Goal: Information Seeking & Learning: Find specific fact

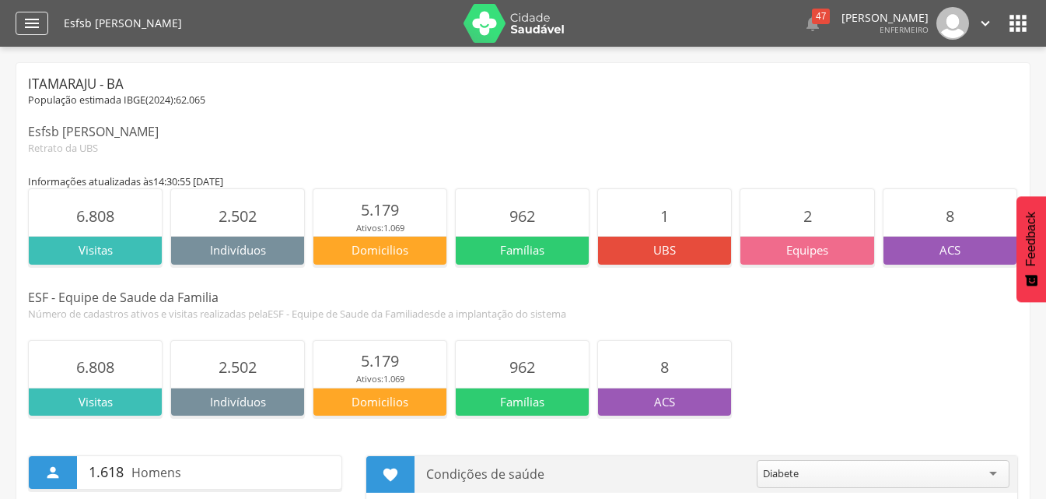
click at [32, 33] on div "" at bounding box center [32, 23] width 33 height 23
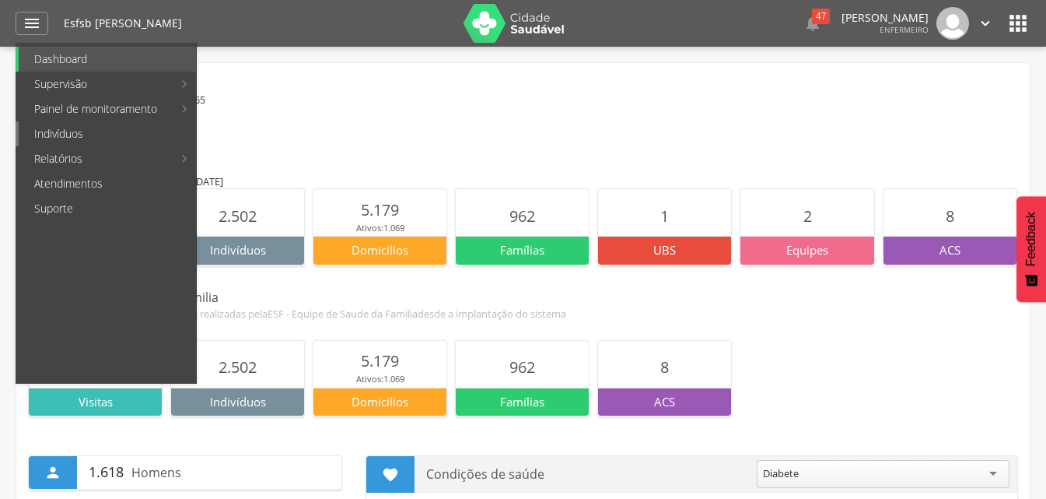
click at [72, 124] on link "Indivíduos" at bounding box center [107, 133] width 177 height 25
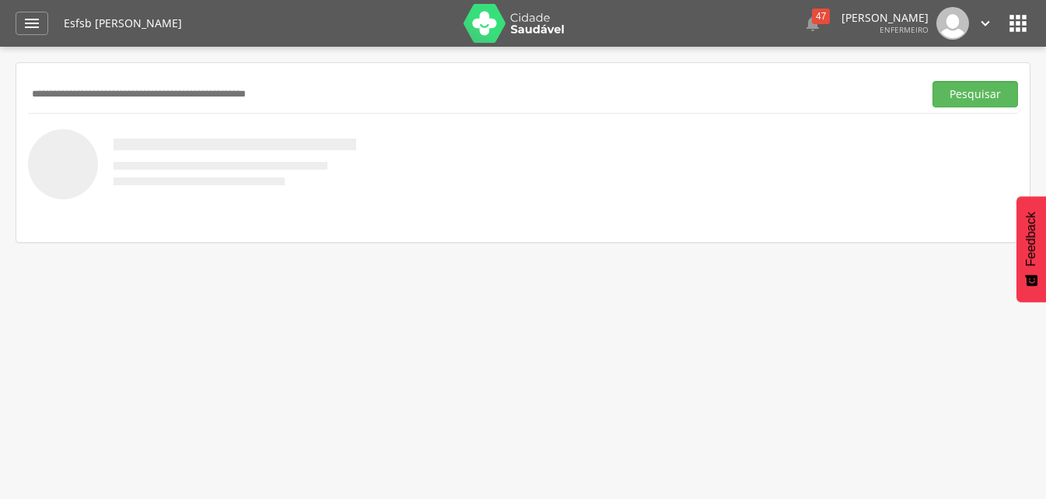
paste input "**********"
type input "**********"
click at [950, 102] on button "Pesquisar" at bounding box center [976, 94] width 86 height 26
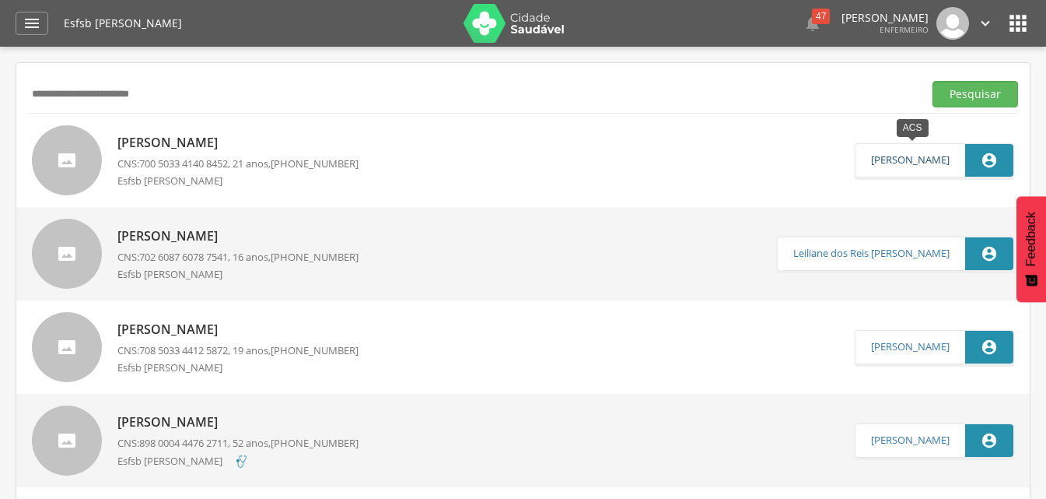
click at [948, 164] on link "[PERSON_NAME]" at bounding box center [910, 160] width 79 height 12
type input "**********"
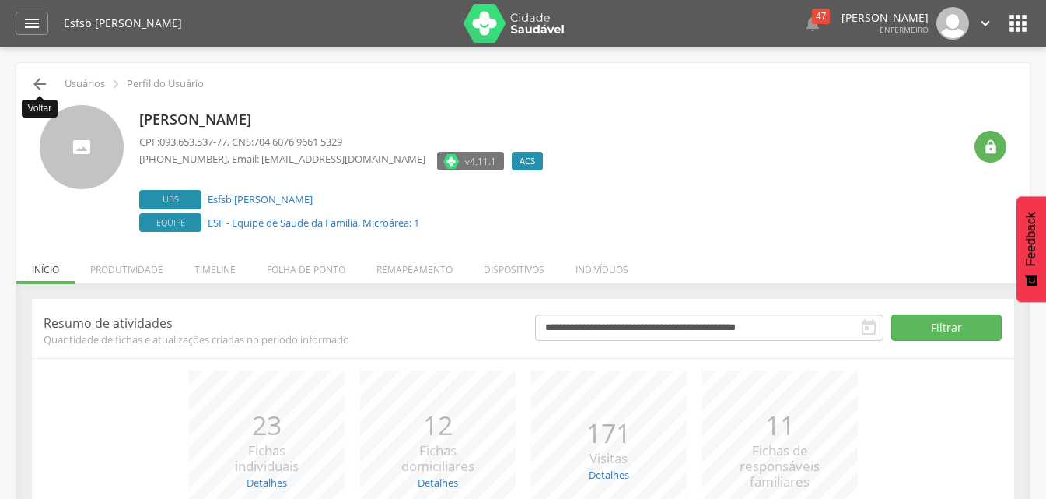
click at [33, 85] on icon "" at bounding box center [39, 84] width 19 height 19
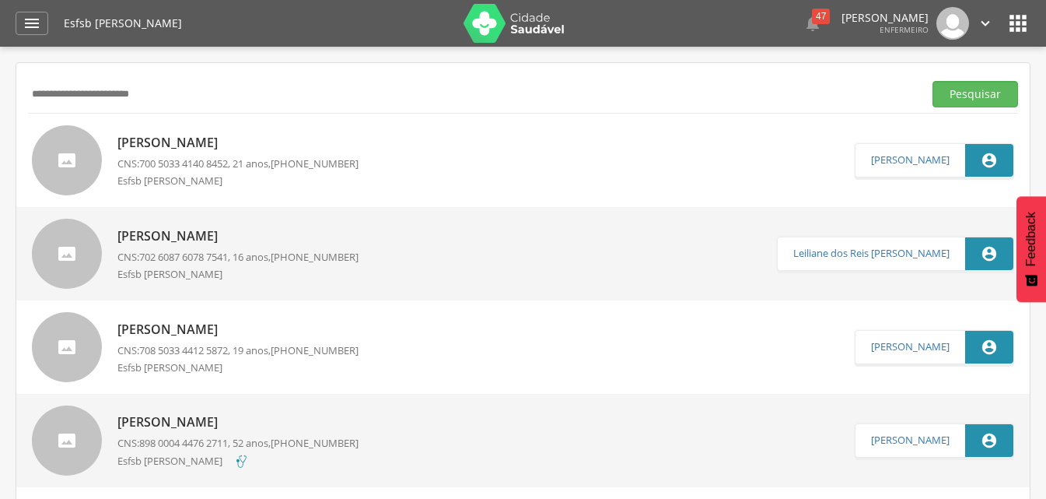
click at [181, 166] on span "700 5033 4140 8452" at bounding box center [183, 163] width 89 height 14
type input "**********"
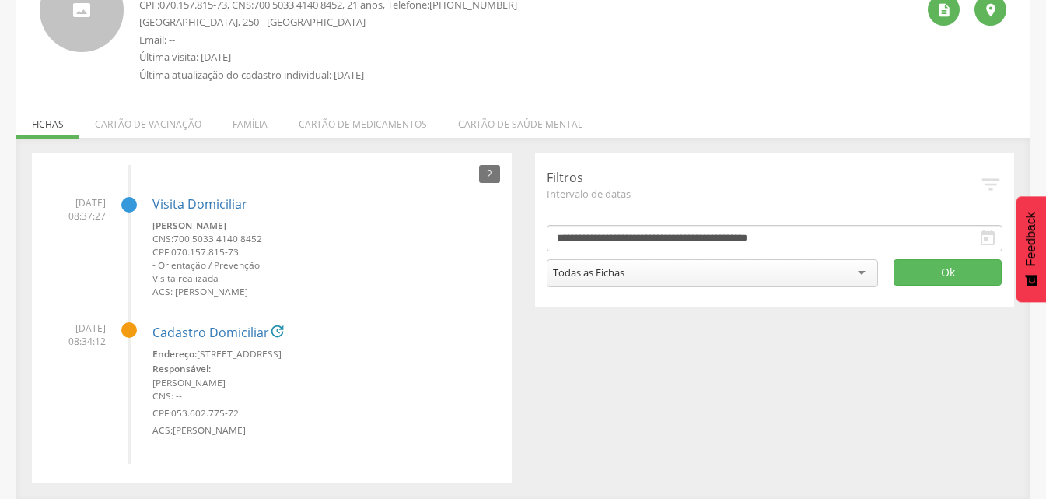
scroll to position [138, 0]
click at [183, 216] on div "Visita [PERSON_NAME] CNS: 700 5033 4140 8452 CPF: 070.157.815-73 - Orientação /…" at bounding box center [326, 241] width 348 height 114
click at [207, 202] on link "Visita Domiciliar" at bounding box center [199, 203] width 95 height 17
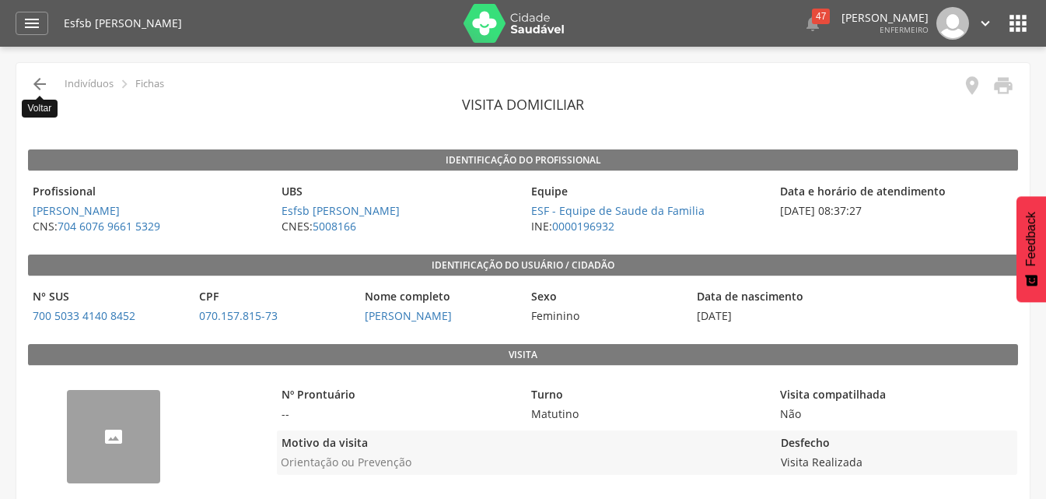
click at [44, 84] on icon "" at bounding box center [39, 84] width 19 height 19
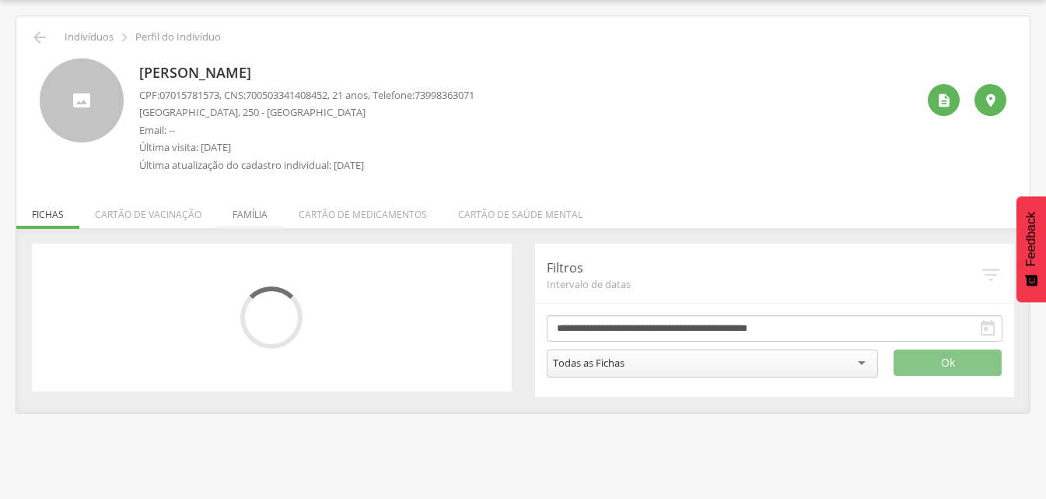
click at [254, 216] on li "Família" at bounding box center [250, 210] width 66 height 37
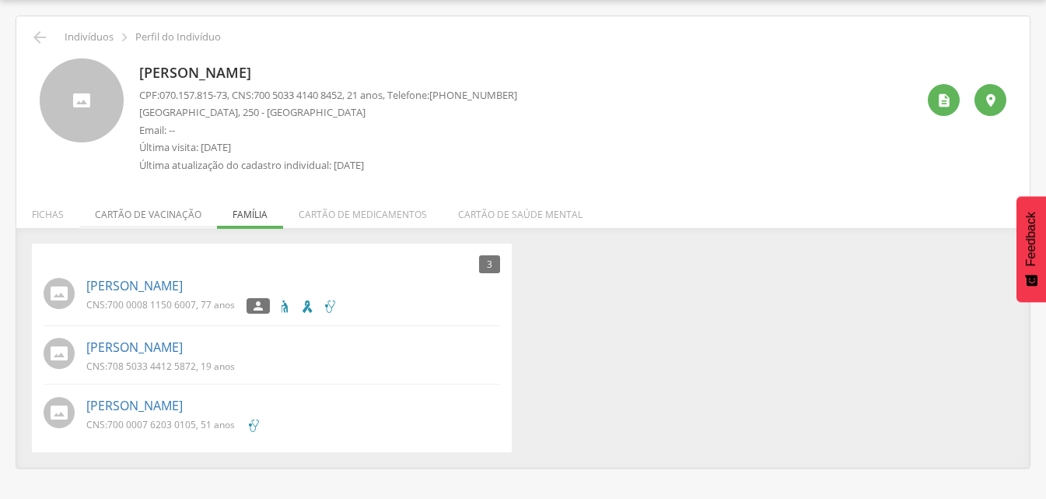
click at [159, 219] on li "Cartão de vacinação" at bounding box center [148, 210] width 138 height 37
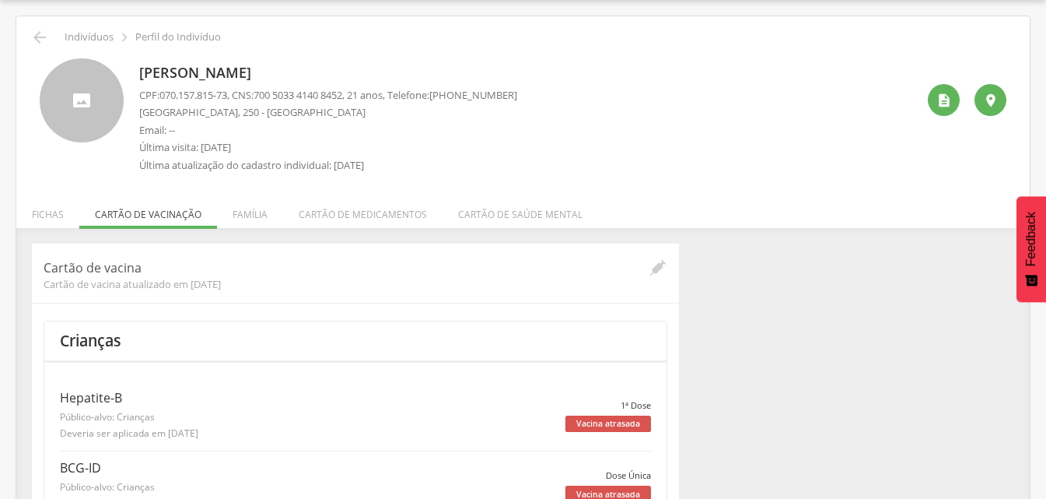
scroll to position [121, 0]
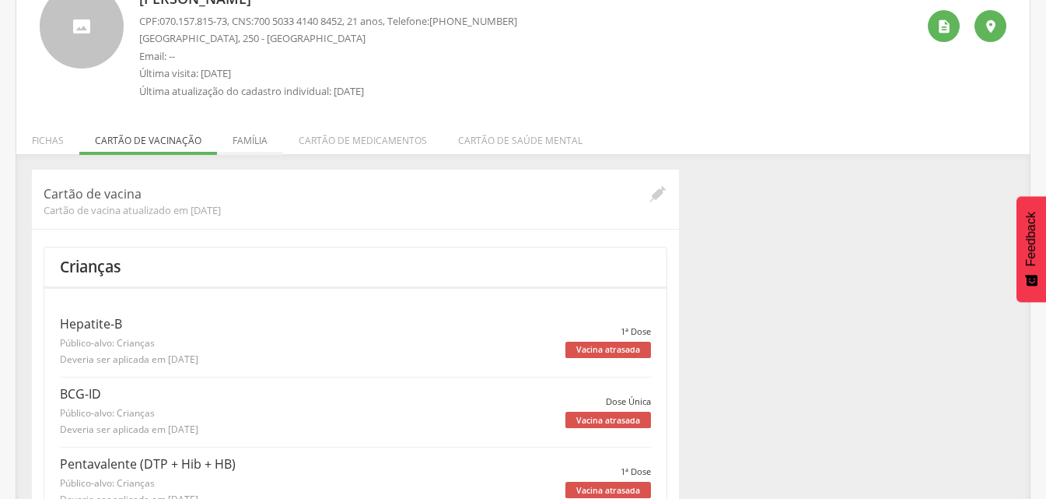
click at [264, 143] on li "Família" at bounding box center [250, 136] width 66 height 37
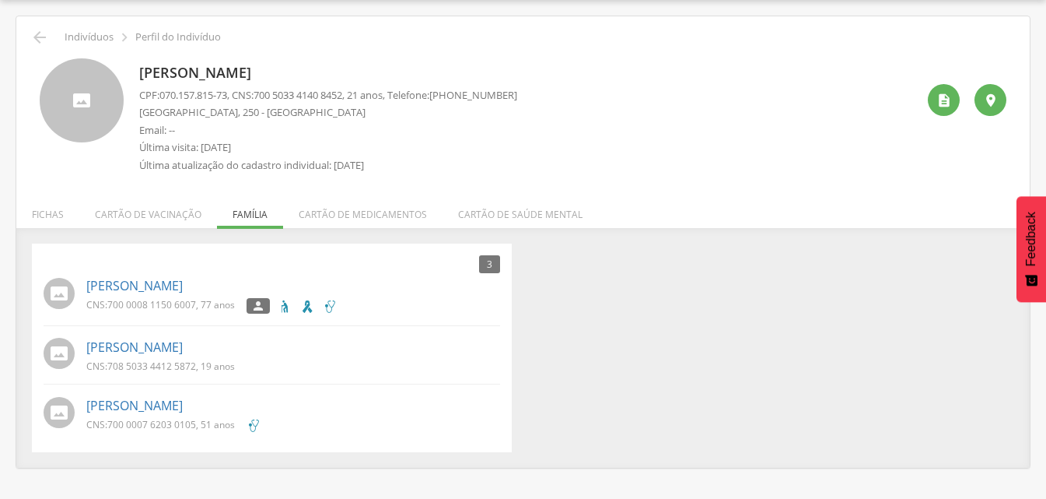
drag, startPoint x: 352, startPoint y: 67, endPoint x: 178, endPoint y: 70, distance: 173.5
click at [178, 70] on p "[PERSON_NAME]" at bounding box center [328, 73] width 378 height 20
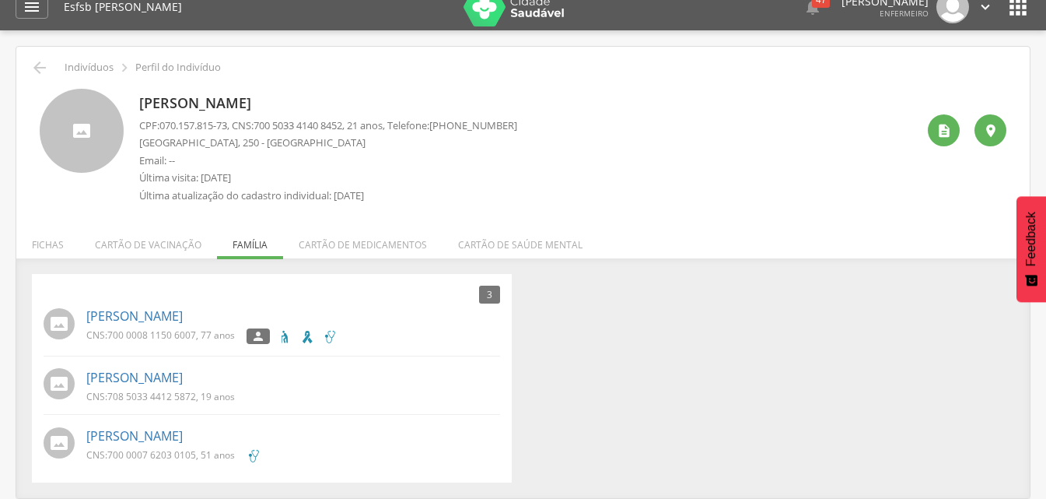
scroll to position [0, 0]
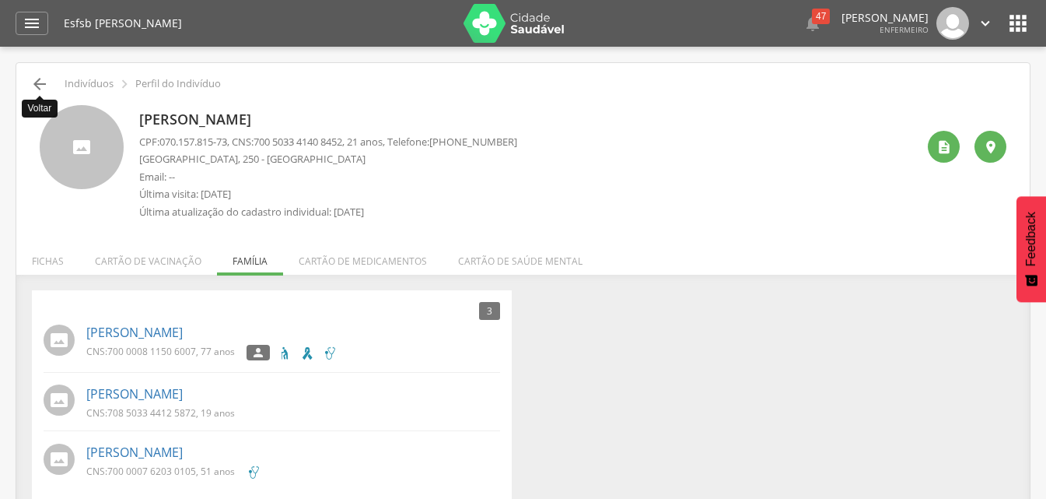
click at [41, 86] on icon "" at bounding box center [39, 84] width 19 height 19
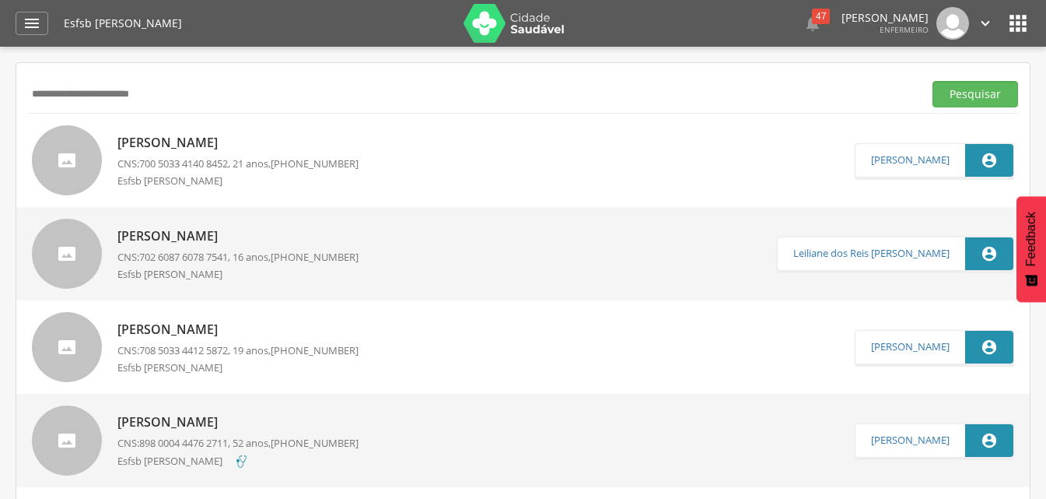
drag, startPoint x: 204, startPoint y: 94, endPoint x: 0, endPoint y: 105, distance: 204.1
click at [0, 105] on div " Supervisão  Distritos  Ubs Coordenador: - [GEOGRAPHIC_DATA] / BA Intervalo …" at bounding box center [523, 296] width 1046 height 499
click at [933, 81] on button "Pesquisar" at bounding box center [976, 94] width 86 height 26
click at [233, 146] on p "[PERSON_NAME]" at bounding box center [237, 143] width 241 height 18
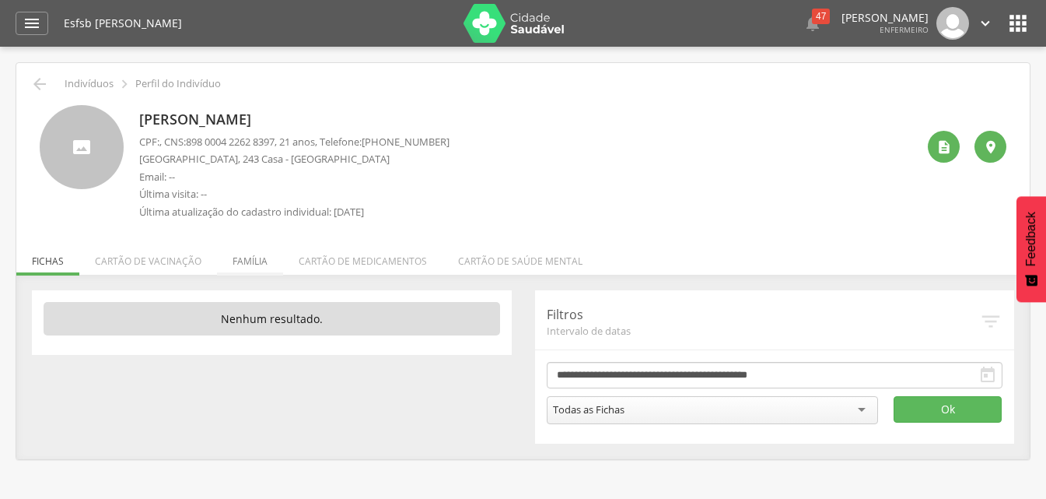
click at [261, 257] on li "Família" at bounding box center [250, 257] width 66 height 37
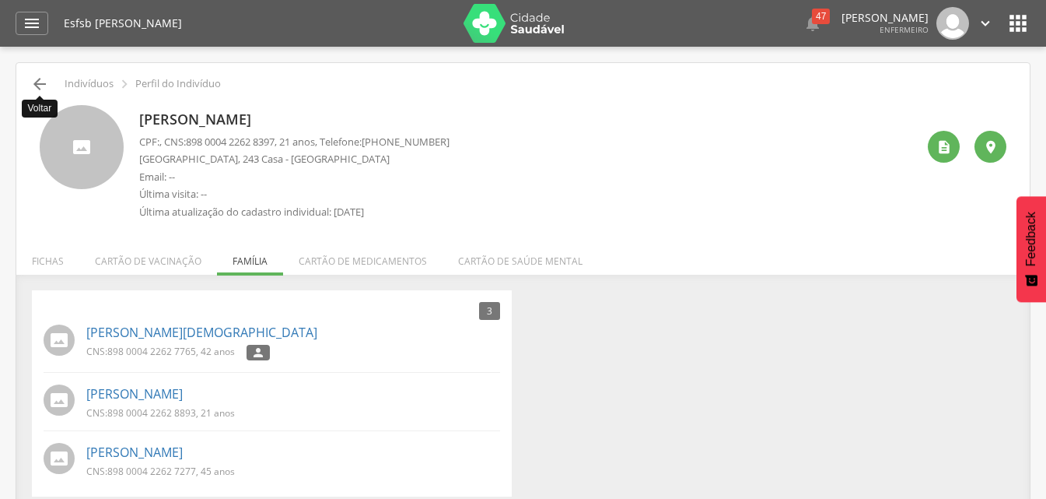
click at [38, 78] on icon "" at bounding box center [39, 84] width 19 height 19
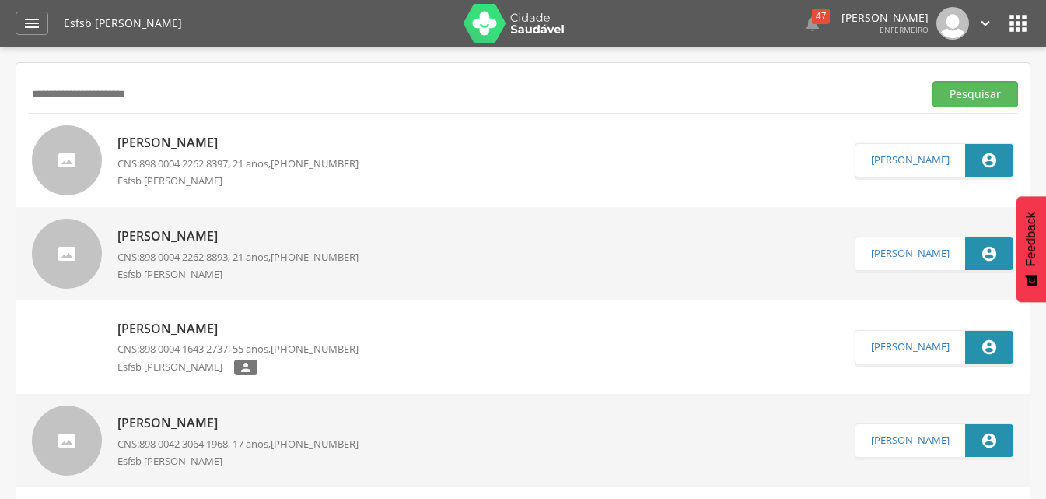
drag, startPoint x: 155, startPoint y: 96, endPoint x: 22, endPoint y: 96, distance: 133.0
click at [933, 81] on button "Pesquisar" at bounding box center [976, 94] width 86 height 26
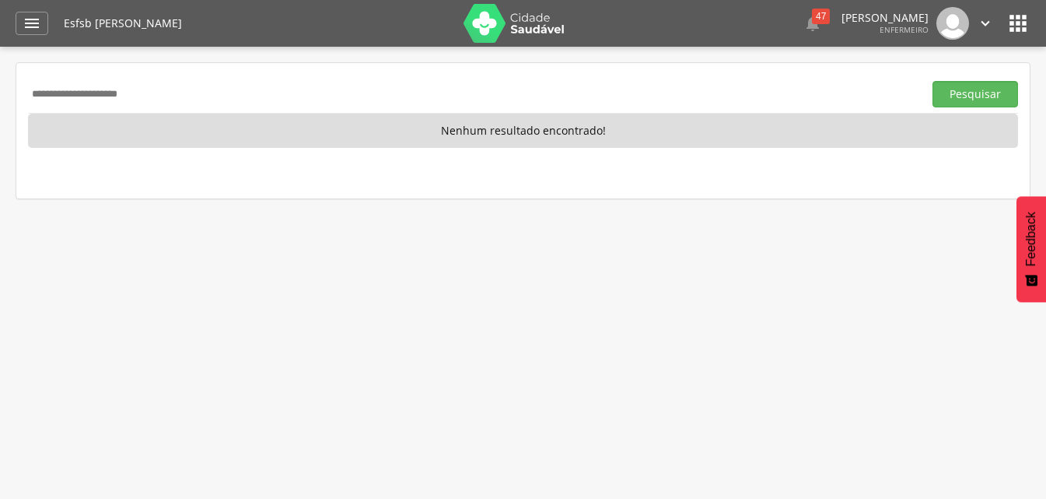
click at [933, 81] on button "Pesquisar" at bounding box center [976, 94] width 86 height 26
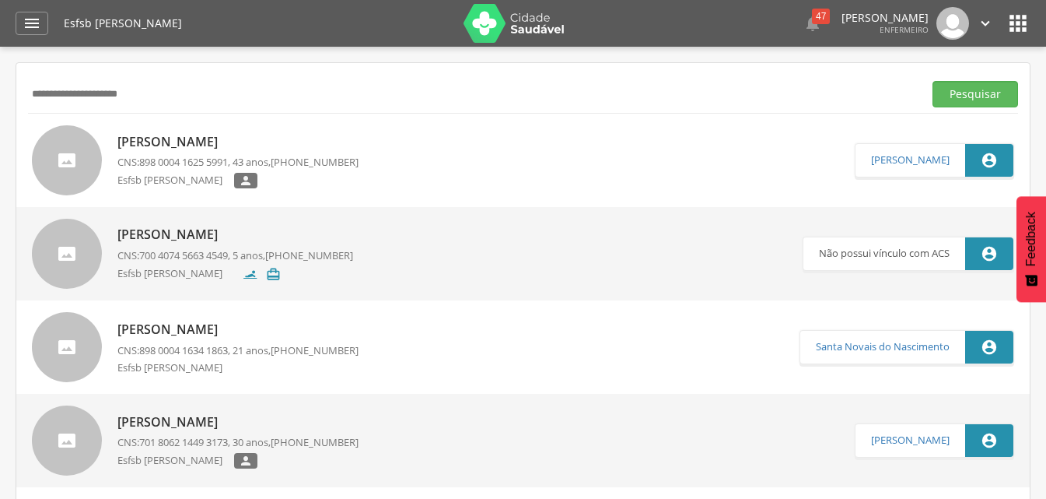
click at [82, 96] on input "**********" at bounding box center [472, 94] width 889 height 26
type input "**********"
click at [933, 81] on button "Pesquisar" at bounding box center [976, 94] width 86 height 26
